Goal: Check status: Check status

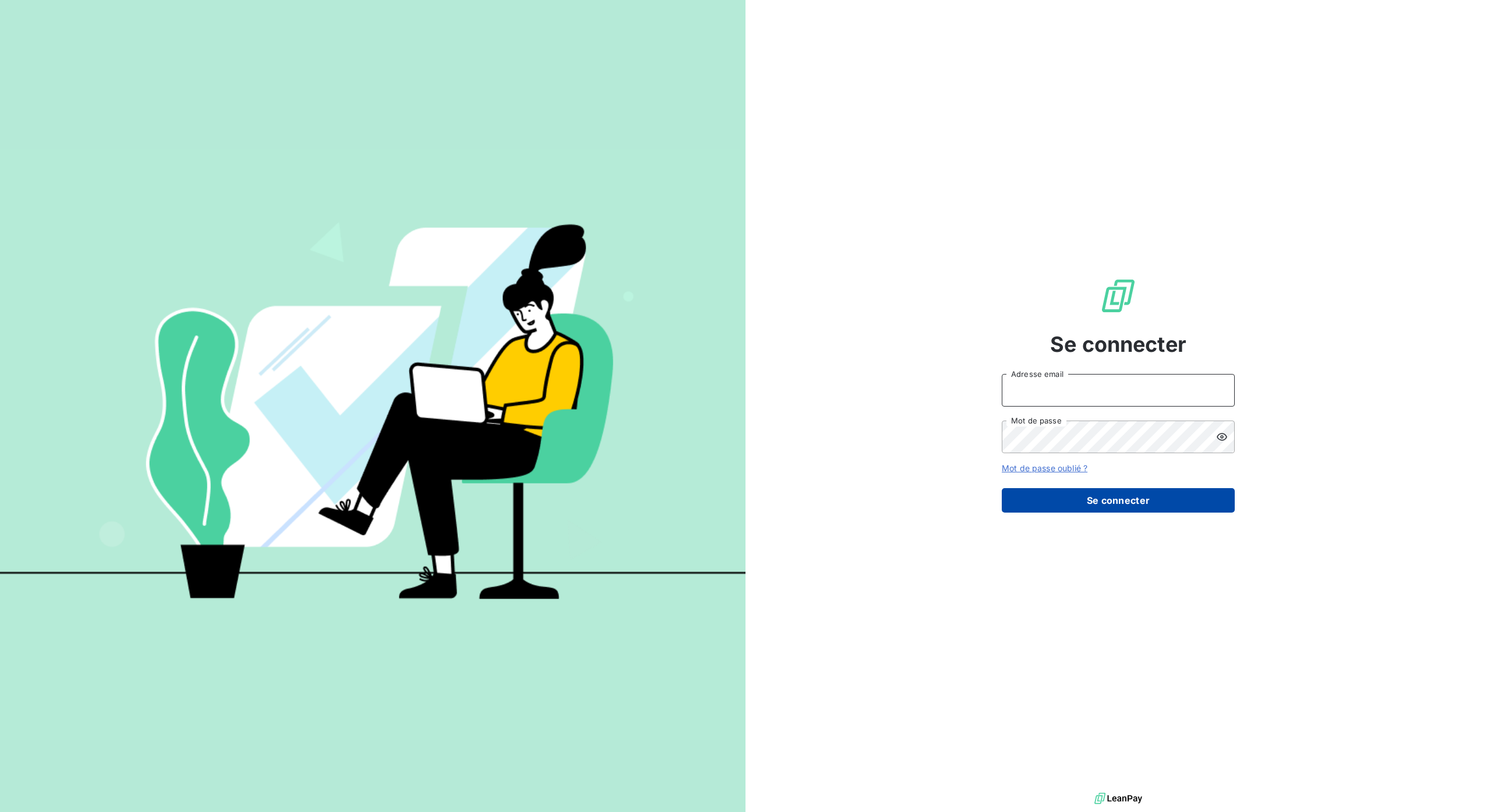
type input "[PERSON_NAME][EMAIL_ADDRESS][DOMAIN_NAME]"
click at [1128, 506] on button "Se connecter" at bounding box center [1118, 500] width 233 height 25
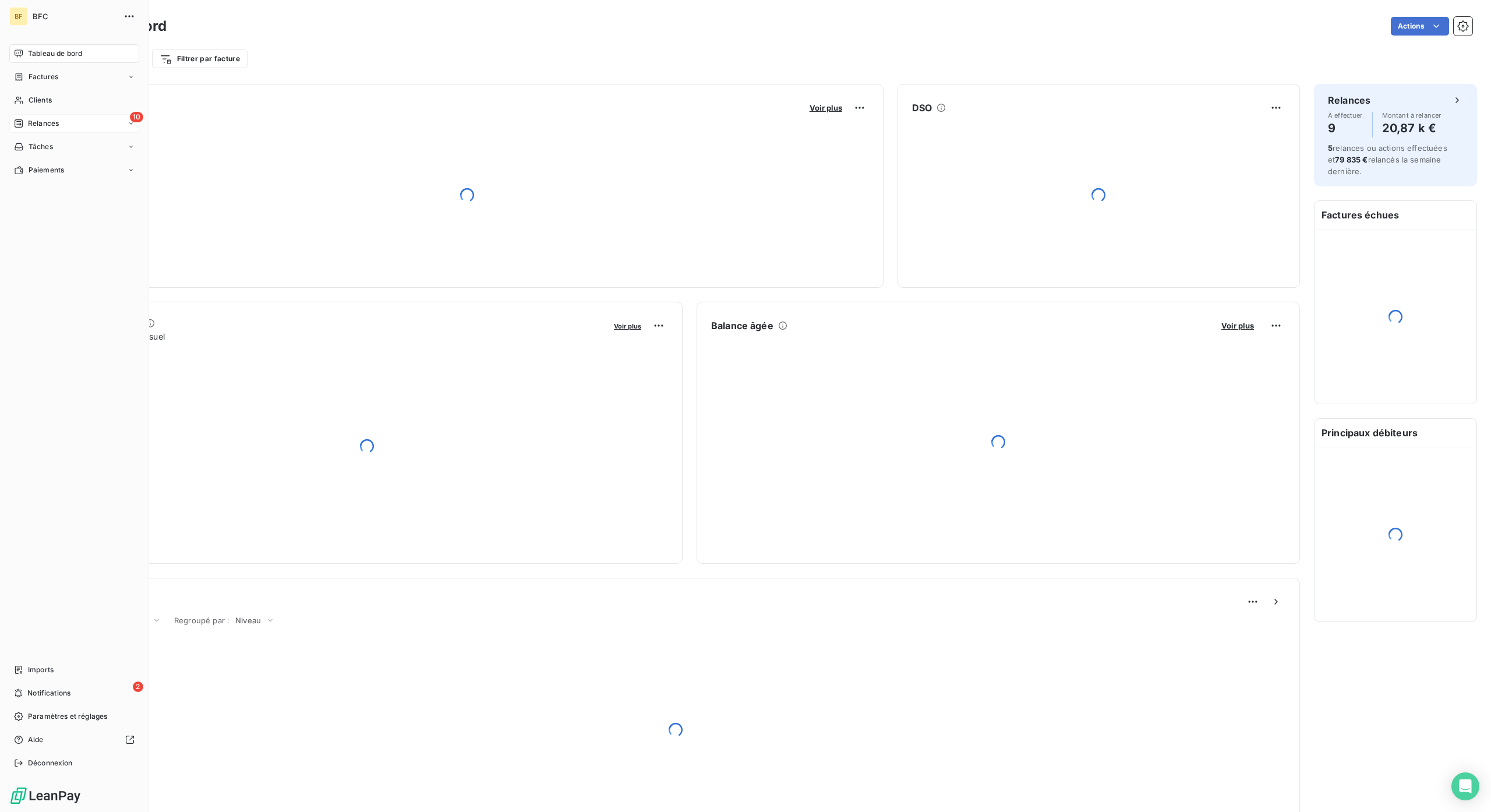
click at [45, 120] on span "Relances" at bounding box center [44, 123] width 31 height 10
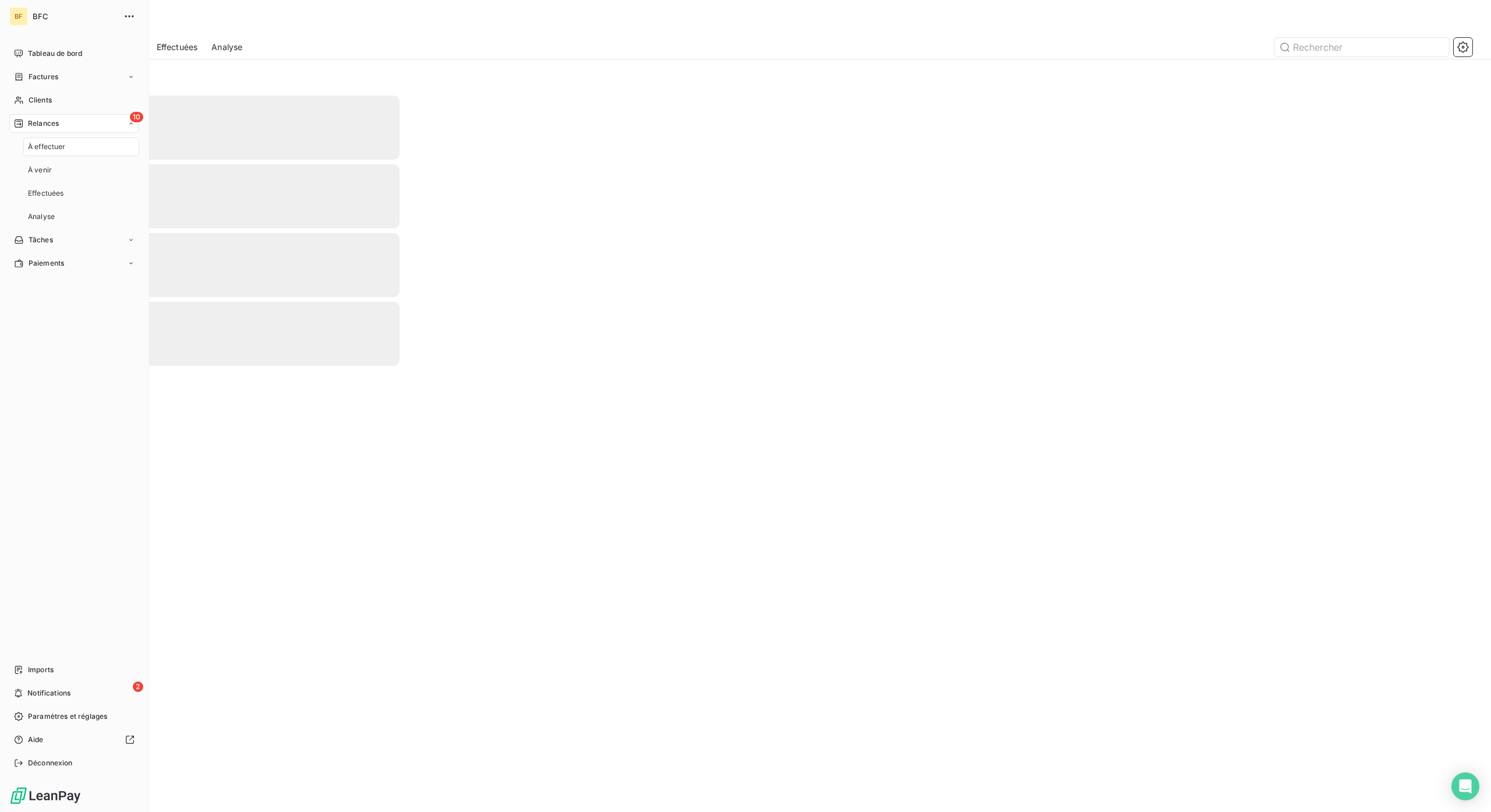
click at [45, 120] on span "Relances" at bounding box center [44, 123] width 31 height 10
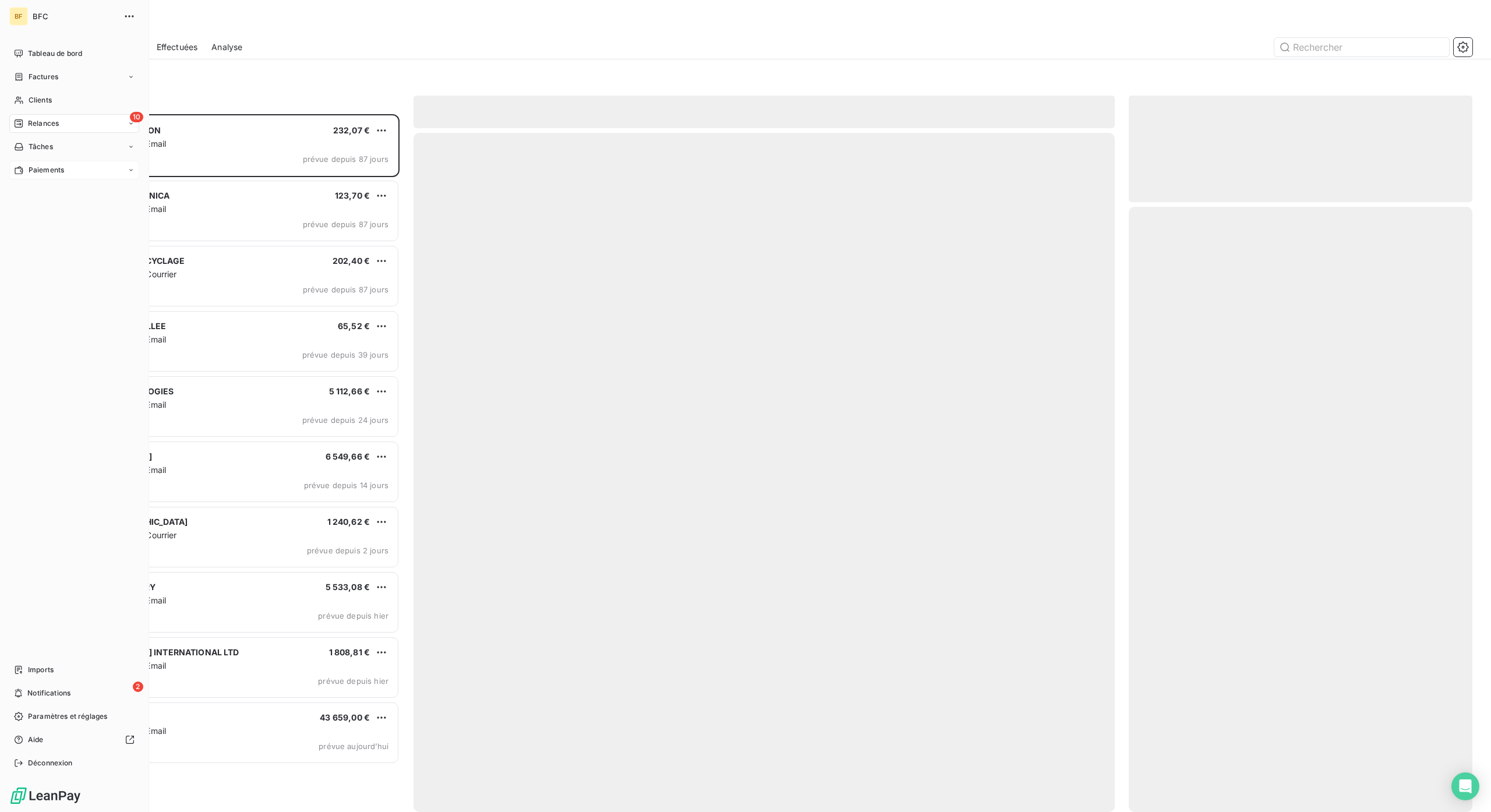
scroll to position [686, 331]
